Goal: Transaction & Acquisition: Book appointment/travel/reservation

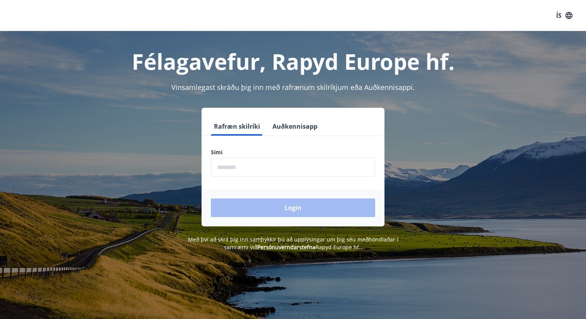
click at [230, 162] on input "phone" at bounding box center [293, 167] width 164 height 19
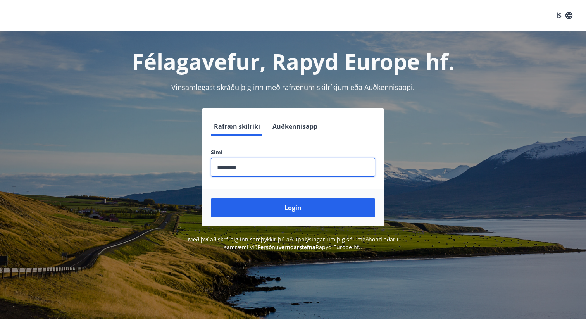
type input "********"
click at [211, 198] on button "Login" at bounding box center [293, 207] width 164 height 19
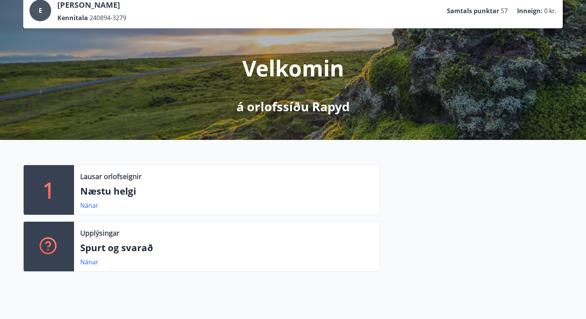
scroll to position [55, 0]
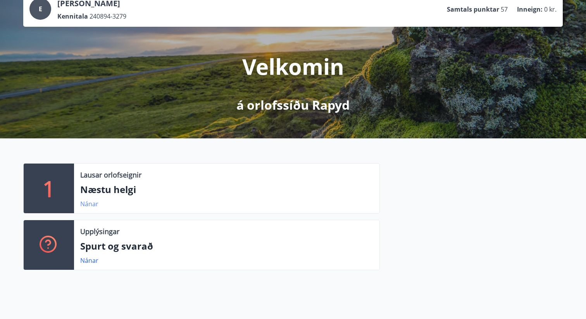
click at [94, 202] on link "Nánar" at bounding box center [89, 203] width 18 height 9
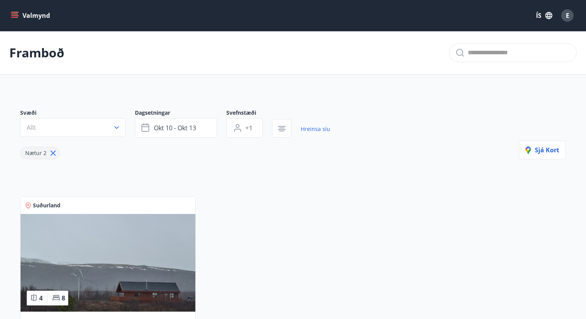
click at [28, 16] on button "Valmynd" at bounding box center [31, 16] width 44 height 14
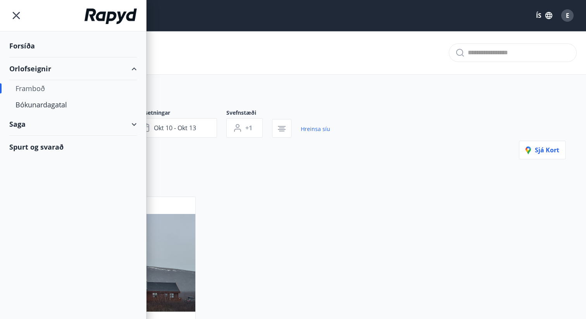
click at [43, 89] on div "Framboð" at bounding box center [72, 88] width 115 height 16
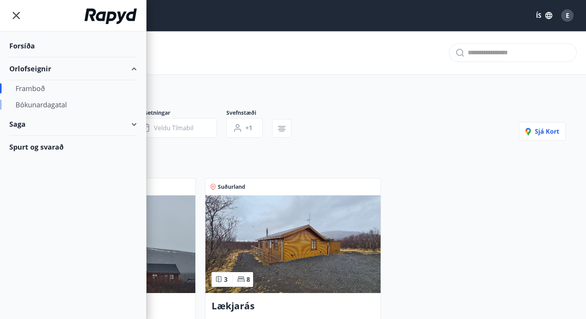
click at [45, 107] on div "Bókunardagatal" at bounding box center [72, 104] width 115 height 16
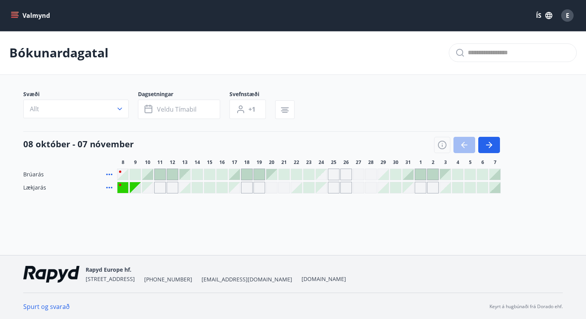
click at [139, 191] on div at bounding box center [135, 187] width 11 height 11
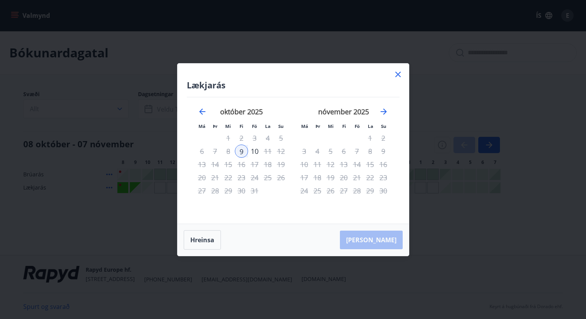
click at [397, 74] on icon at bounding box center [397, 74] width 5 height 5
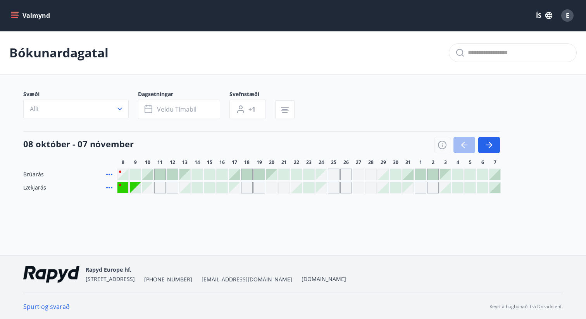
click at [294, 188] on div at bounding box center [296, 187] width 11 height 11
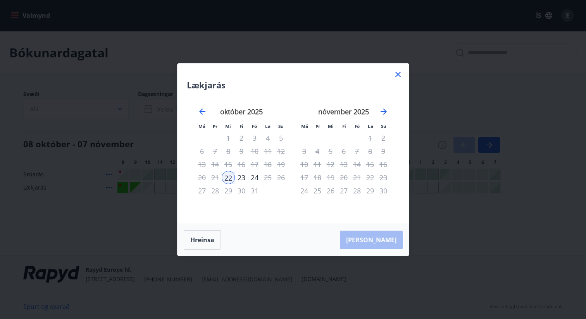
click at [398, 76] on icon at bounding box center [397, 74] width 9 height 9
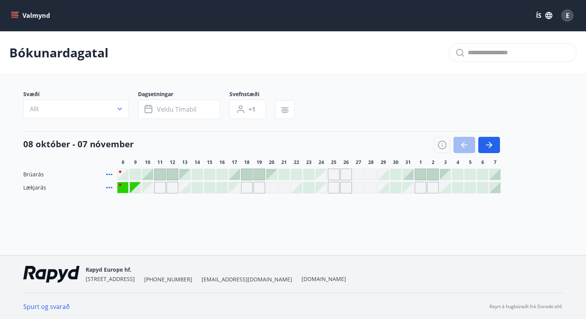
click at [235, 187] on div "Gráir dagar eru ekki bókanlegir" at bounding box center [234, 187] width 11 height 11
click at [233, 187] on div "Gráir dagar eru ekki bókanlegir" at bounding box center [234, 187] width 11 height 11
click at [310, 188] on div at bounding box center [308, 187] width 11 height 11
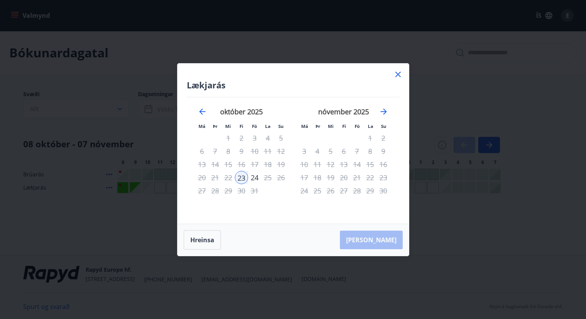
click at [398, 76] on icon at bounding box center [397, 74] width 9 height 9
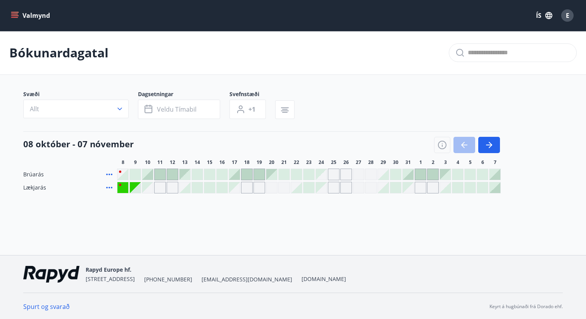
click at [134, 175] on div at bounding box center [135, 174] width 11 height 11
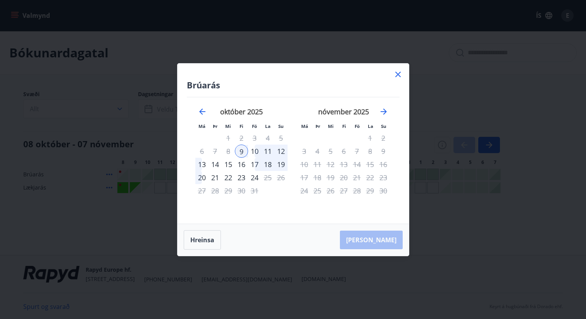
click at [281, 151] on div "12" at bounding box center [280, 150] width 13 height 13
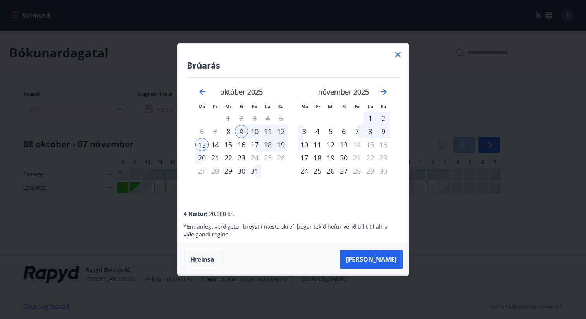
click at [282, 132] on div "12" at bounding box center [280, 131] width 13 height 13
click at [401, 55] on icon at bounding box center [397, 54] width 9 height 9
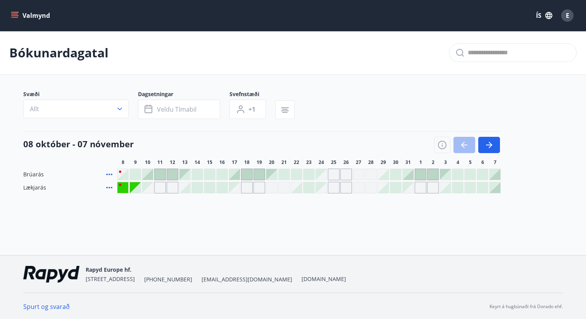
click at [464, 146] on div at bounding box center [467, 145] width 66 height 16
click at [438, 145] on icon "button" at bounding box center [441, 144] width 9 height 9
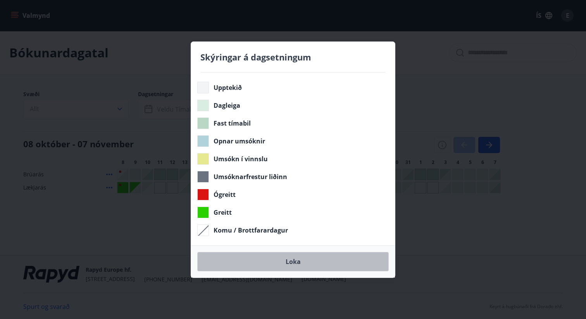
click at [335, 260] on button "Loka" at bounding box center [292, 261] width 191 height 19
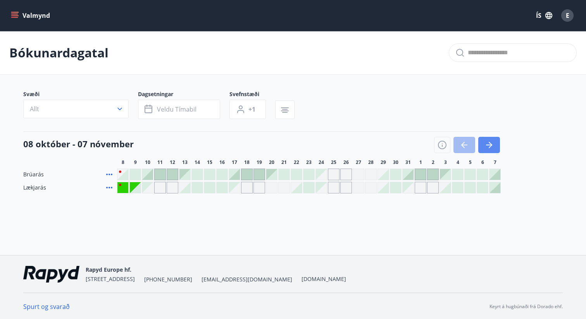
click at [487, 148] on icon "button" at bounding box center [488, 144] width 9 height 9
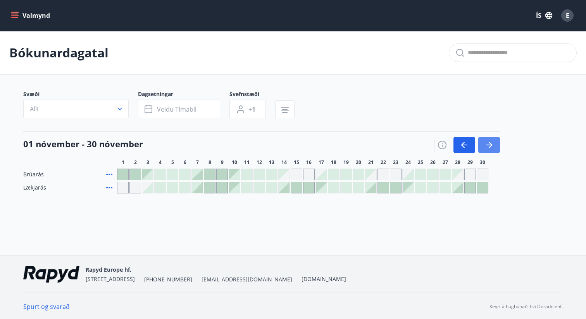
click at [487, 148] on icon "button" at bounding box center [488, 144] width 9 height 9
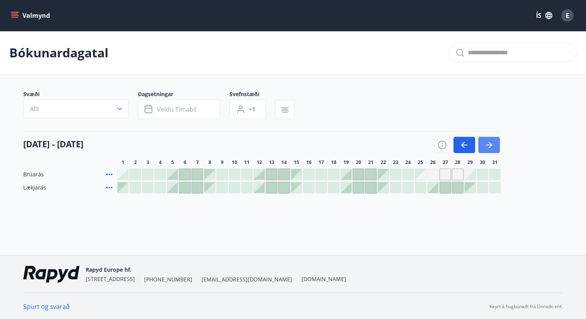
click at [487, 148] on icon "button" at bounding box center [488, 144] width 9 height 9
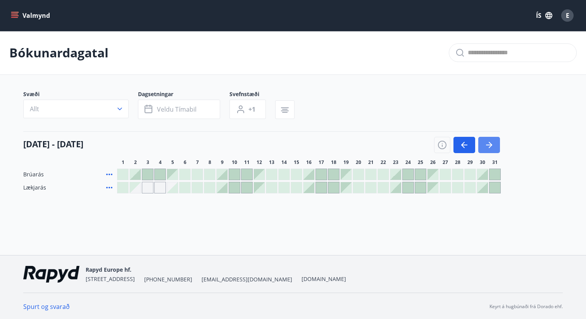
click at [490, 144] on icon "button" at bounding box center [489, 145] width 3 height 6
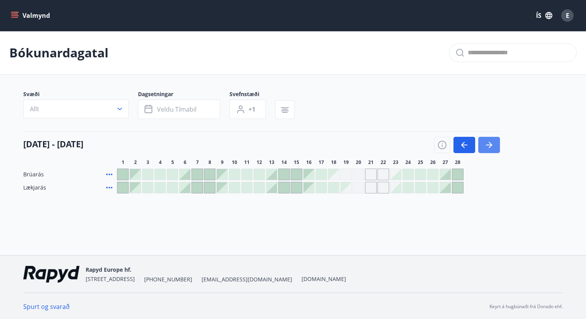
click at [490, 144] on icon "button" at bounding box center [489, 145] width 3 height 6
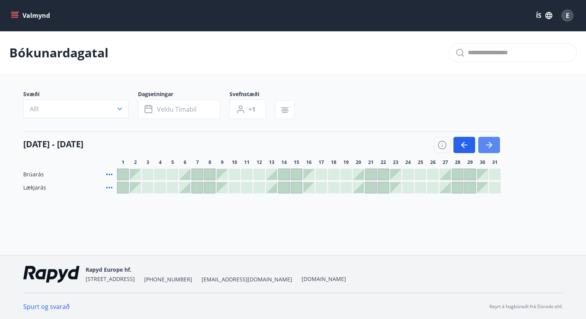
click at [490, 144] on icon "button" at bounding box center [489, 145] width 3 height 6
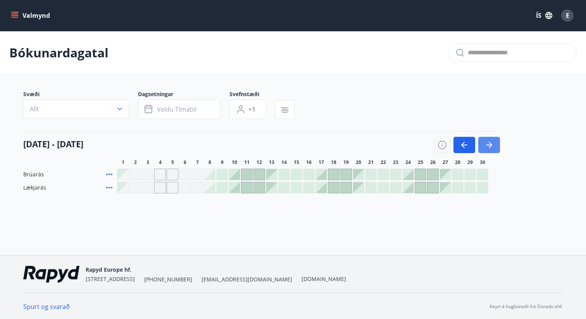
click at [490, 144] on icon "button" at bounding box center [489, 145] width 3 height 6
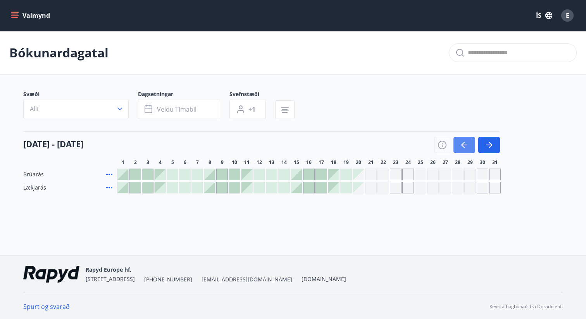
click at [461, 146] on icon "button" at bounding box center [463, 144] width 9 height 9
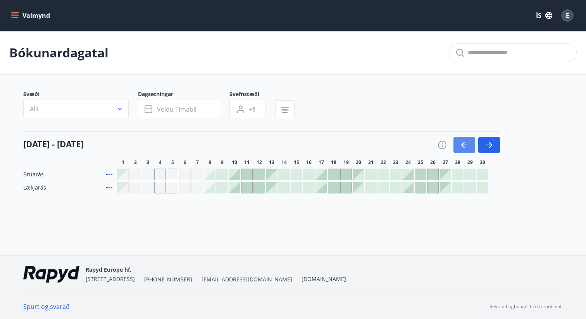
click at [461, 146] on icon "button" at bounding box center [463, 144] width 9 height 9
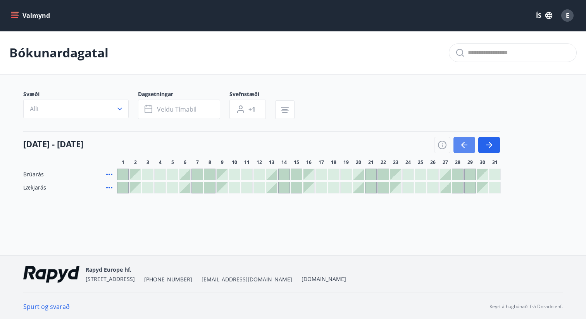
click at [461, 146] on icon "button" at bounding box center [463, 144] width 9 height 9
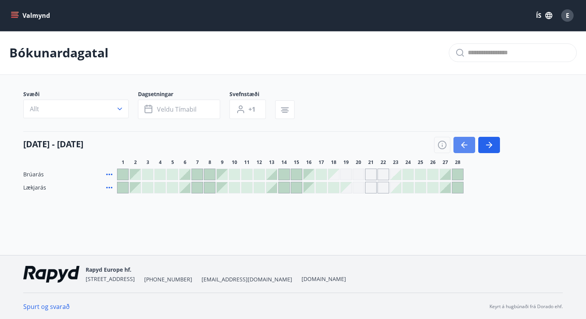
click at [461, 146] on icon "button" at bounding box center [463, 144] width 9 height 9
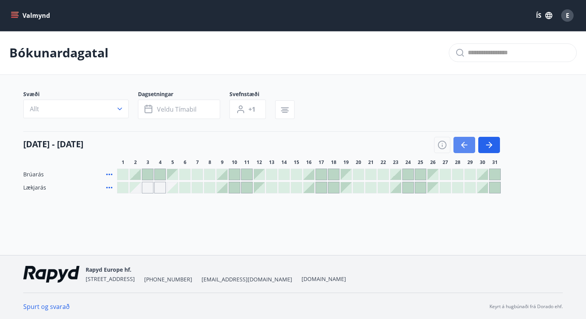
click at [461, 146] on icon "button" at bounding box center [463, 144] width 9 height 9
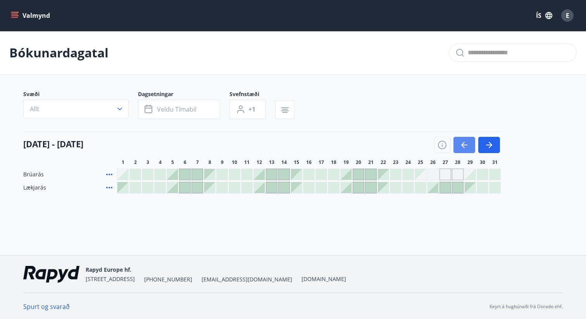
click at [461, 146] on icon "button" at bounding box center [463, 144] width 9 height 9
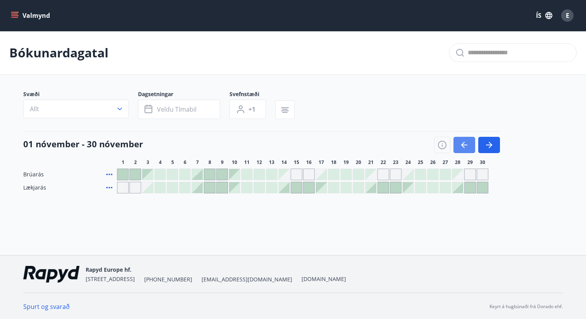
click at [461, 146] on icon "button" at bounding box center [463, 144] width 9 height 9
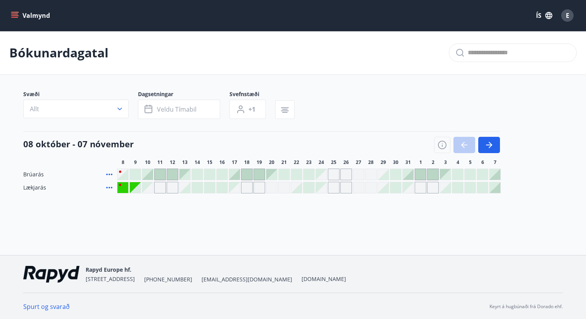
click at [461, 146] on div at bounding box center [467, 145] width 66 height 16
click at [307, 187] on div at bounding box center [308, 187] width 11 height 11
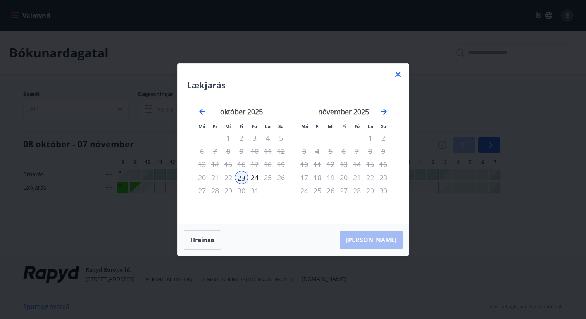
click at [395, 77] on icon at bounding box center [397, 74] width 9 height 9
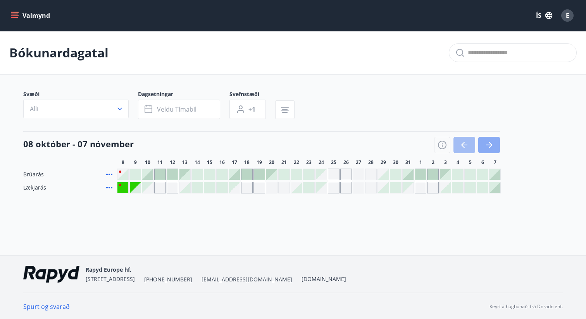
click at [486, 146] on icon "button" at bounding box center [488, 144] width 9 height 9
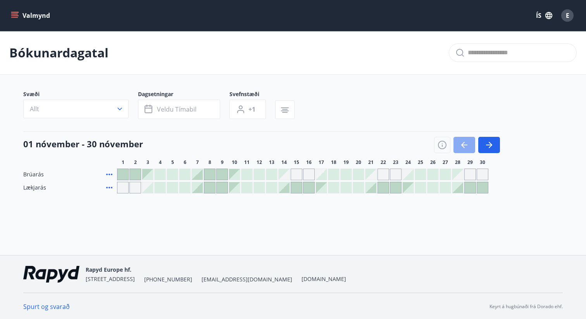
click at [459, 143] on button "button" at bounding box center [464, 145] width 22 height 16
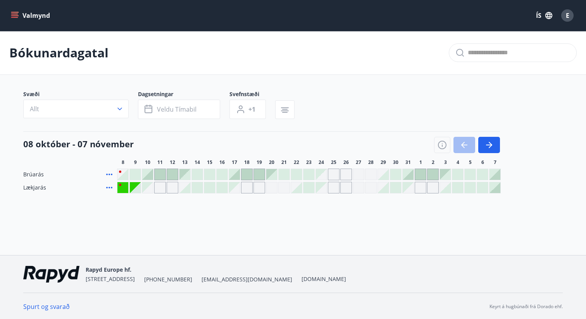
click at [110, 175] on icon at bounding box center [109, 175] width 6 height 2
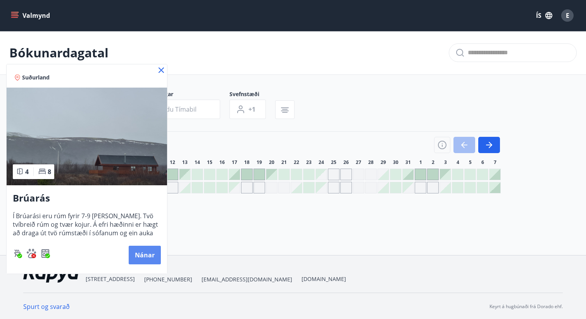
click at [138, 257] on button "Nánar" at bounding box center [145, 255] width 32 height 19
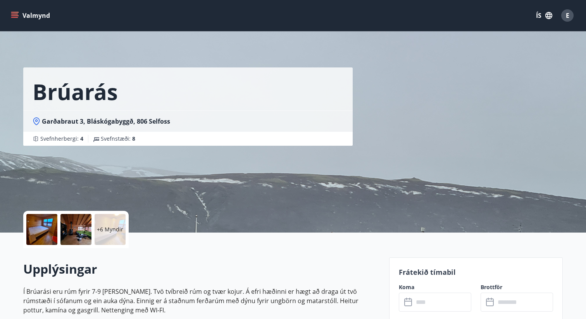
click at [172, 222] on div "+6 Myndir" at bounding box center [201, 229] width 356 height 37
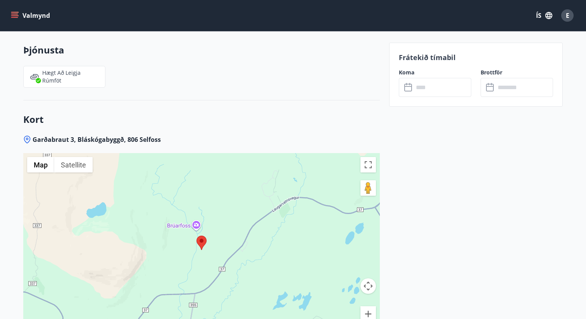
scroll to position [1162, 0]
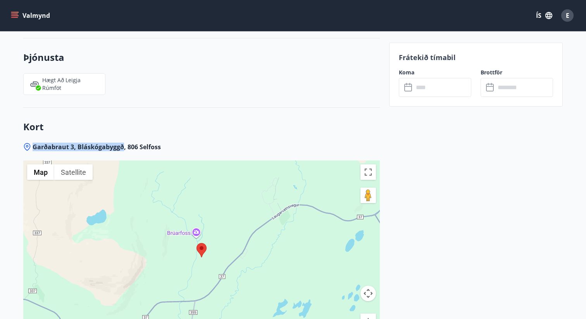
drag, startPoint x: 34, startPoint y: 148, endPoint x: 122, endPoint y: 149, distance: 87.5
click at [122, 149] on span "Garðabraut 3, Bláskógabyggð, 806 Selfoss" at bounding box center [97, 147] width 128 height 9
copy span "Garðabraut 3, Bláskógabyggð"
